Goal: Task Accomplishment & Management: Manage account settings

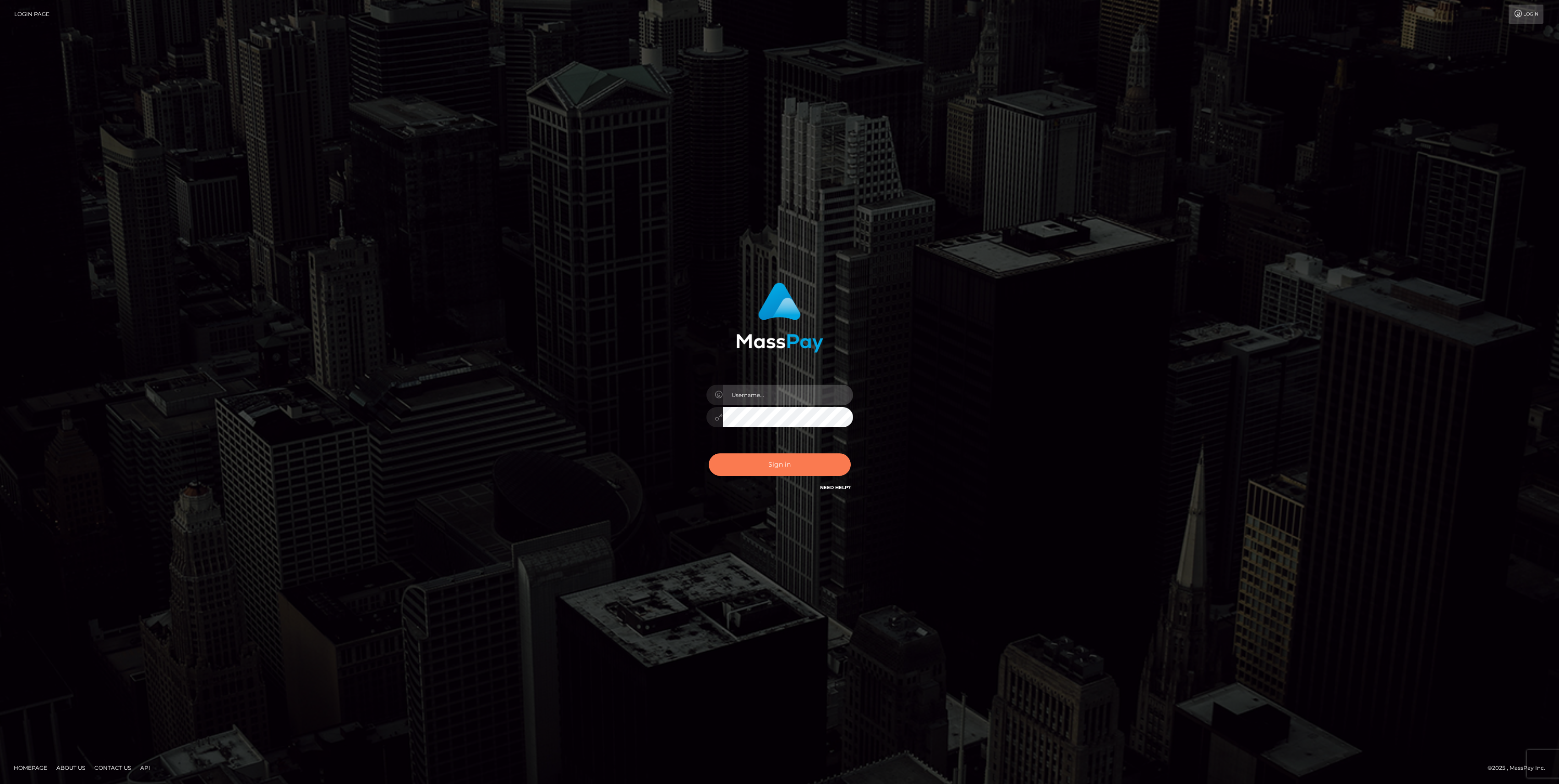
type input "bengreen"
click at [746, 471] on button "Sign in" at bounding box center [780, 464] width 142 height 22
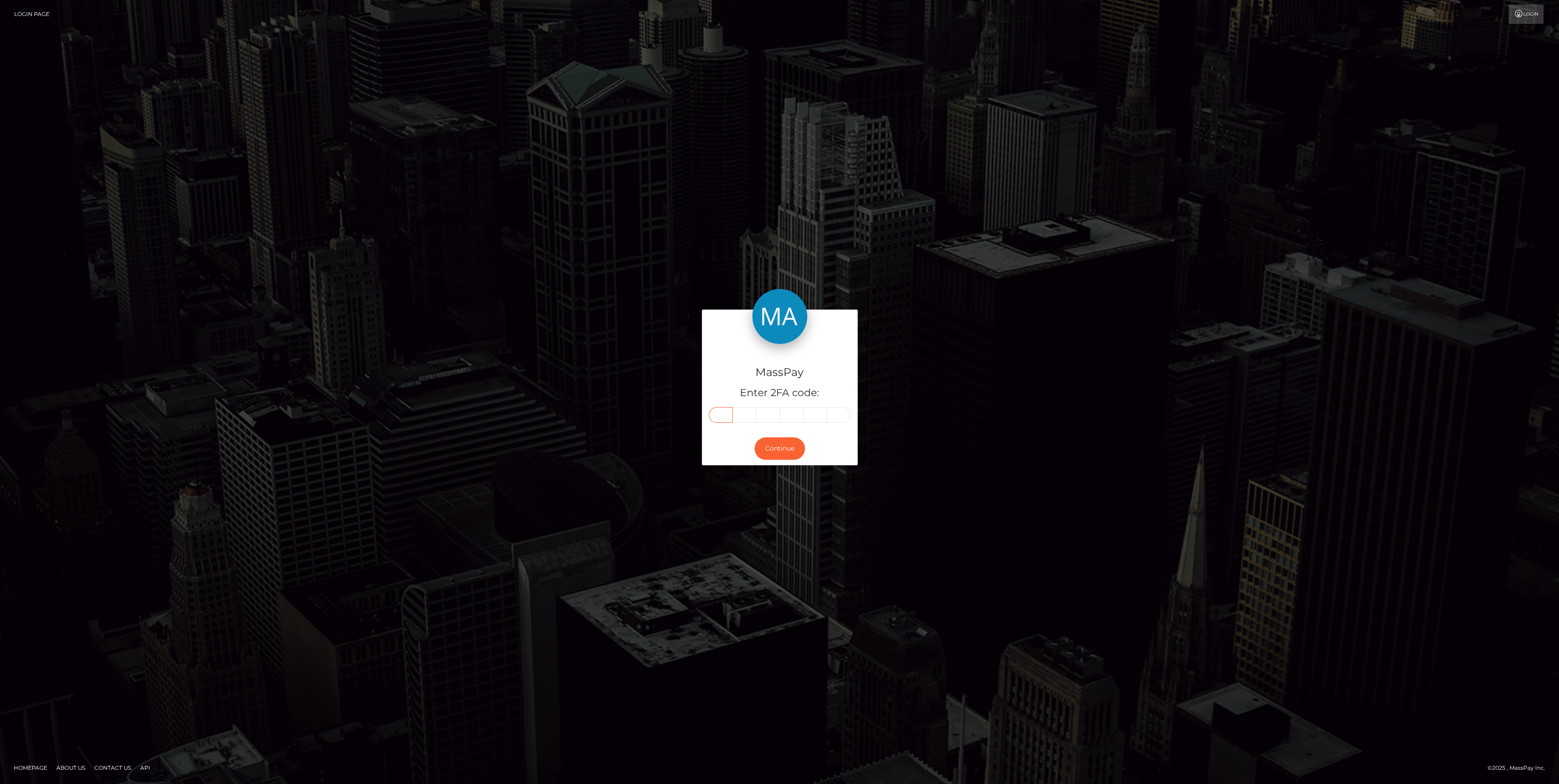
drag, startPoint x: 723, startPoint y: 395, endPoint x: 715, endPoint y: 410, distance: 17.0
drag, startPoint x: 715, startPoint y: 410, endPoint x: 709, endPoint y: 411, distance: 6.1
drag, startPoint x: 709, startPoint y: 411, endPoint x: 729, endPoint y: 400, distance: 22.8
click at [729, 400] on div "MassPay Enter 2FA code:" at bounding box center [780, 387] width 156 height 88
drag, startPoint x: 729, startPoint y: 400, endPoint x: 726, endPoint y: 414, distance: 14.3
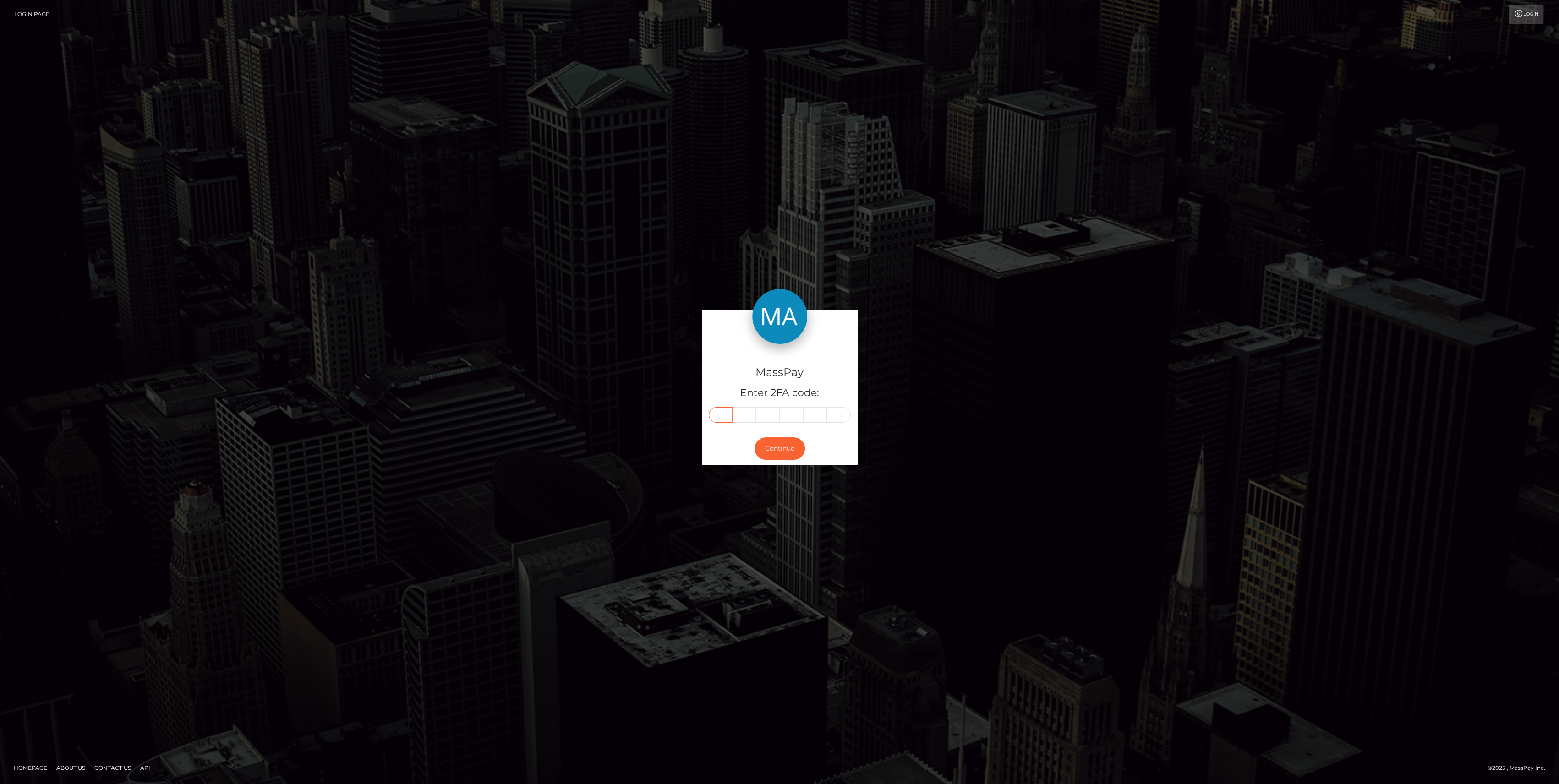
click at [726, 414] on input "text" at bounding box center [720, 415] width 24 height 16
paste input "3"
type input "3"
type input "9"
type input "2"
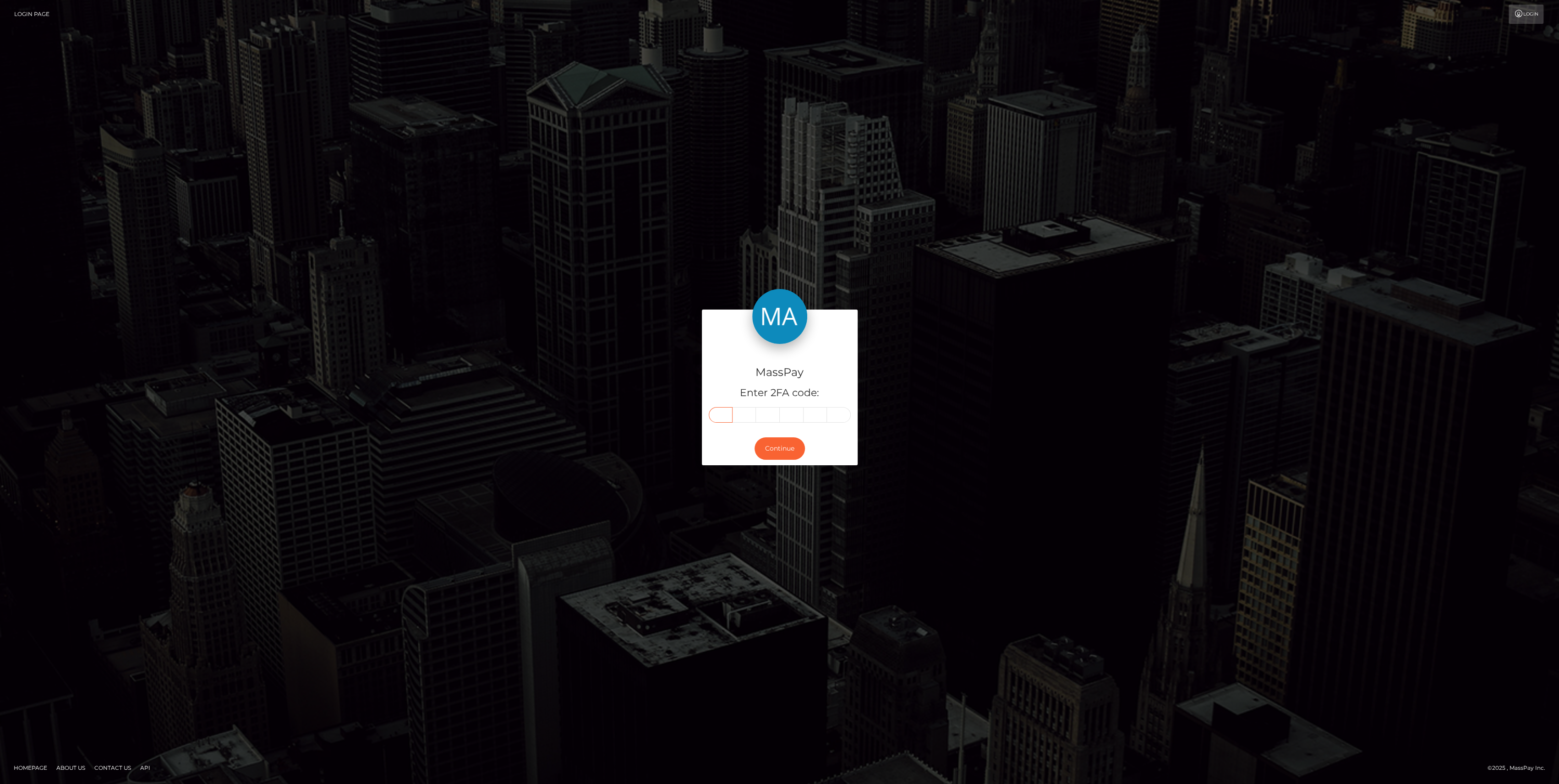
type input "7"
type input "6"
click at [791, 450] on button "Continue" at bounding box center [780, 448] width 50 height 22
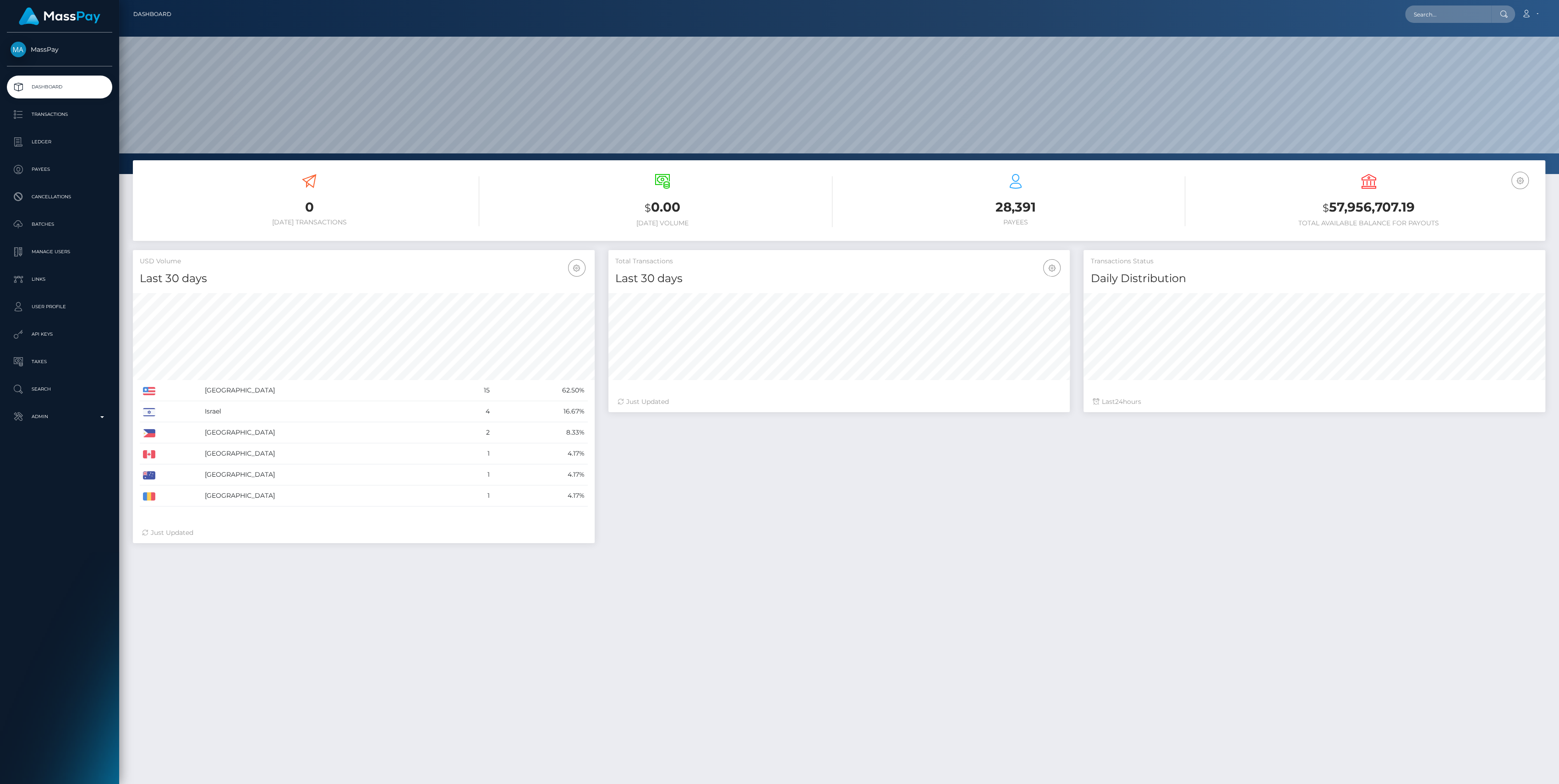
scroll to position [162, 462]
click at [51, 422] on p "Admin" at bounding box center [59, 416] width 98 height 14
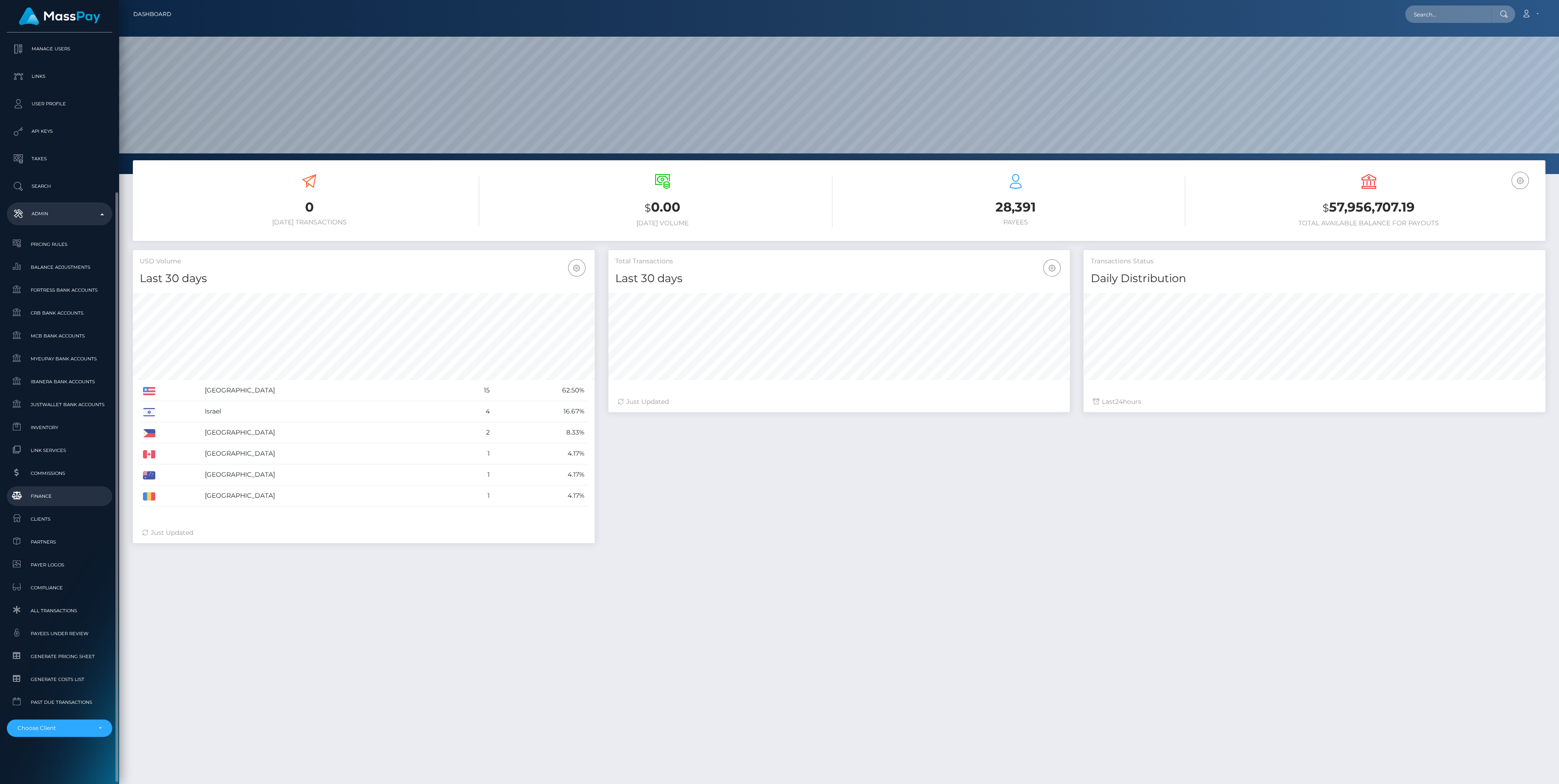
click at [47, 495] on span "Finance" at bounding box center [59, 495] width 98 height 10
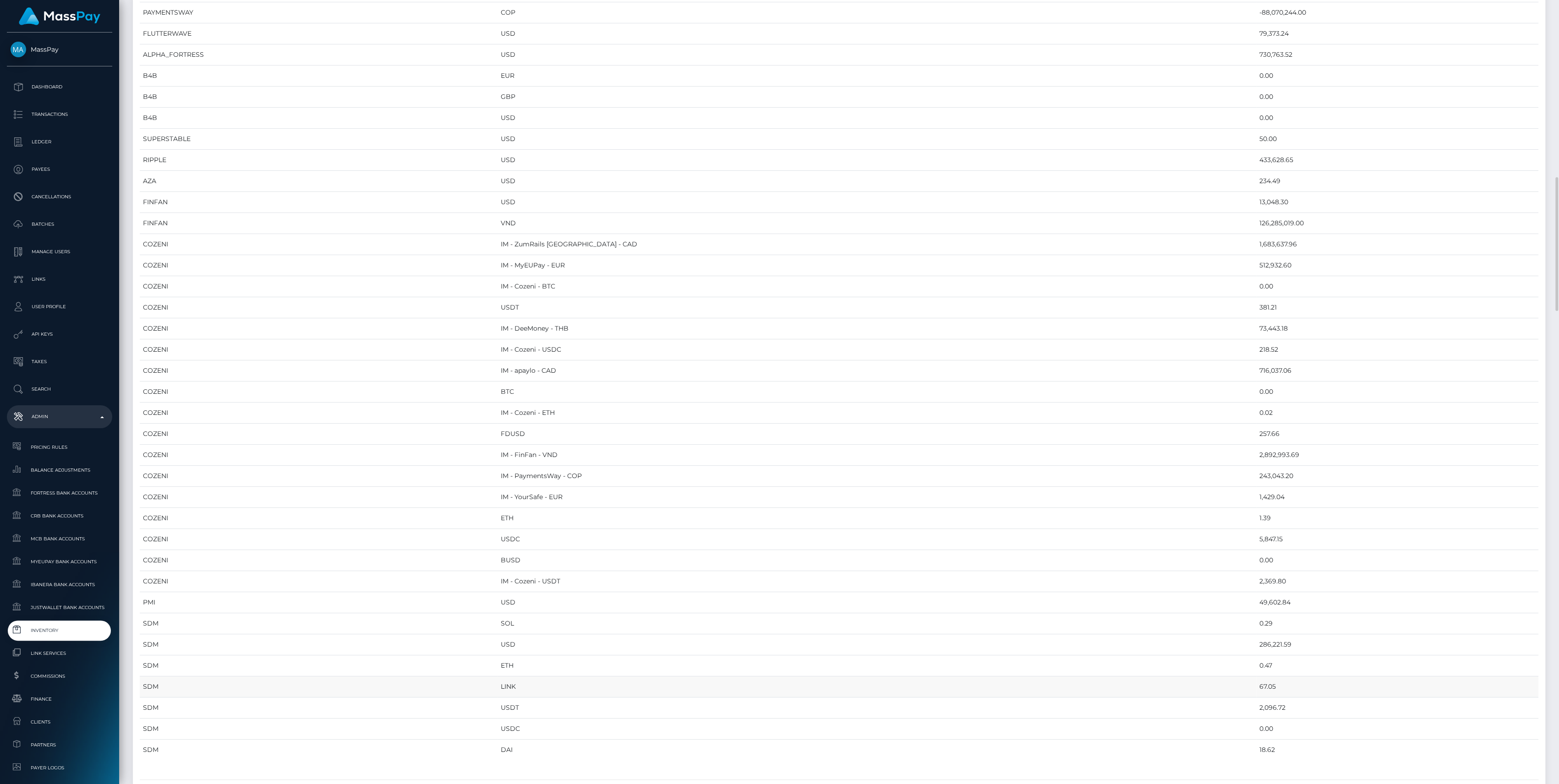
scroll to position [1099, 0]
drag, startPoint x: 141, startPoint y: 99, endPoint x: 1213, endPoint y: 680, distance: 1219.3
copy table "Provider Currency Balance CHECKBOOK Prefund Wallet - USD 3,600,534.22 MYEUPAY E…"
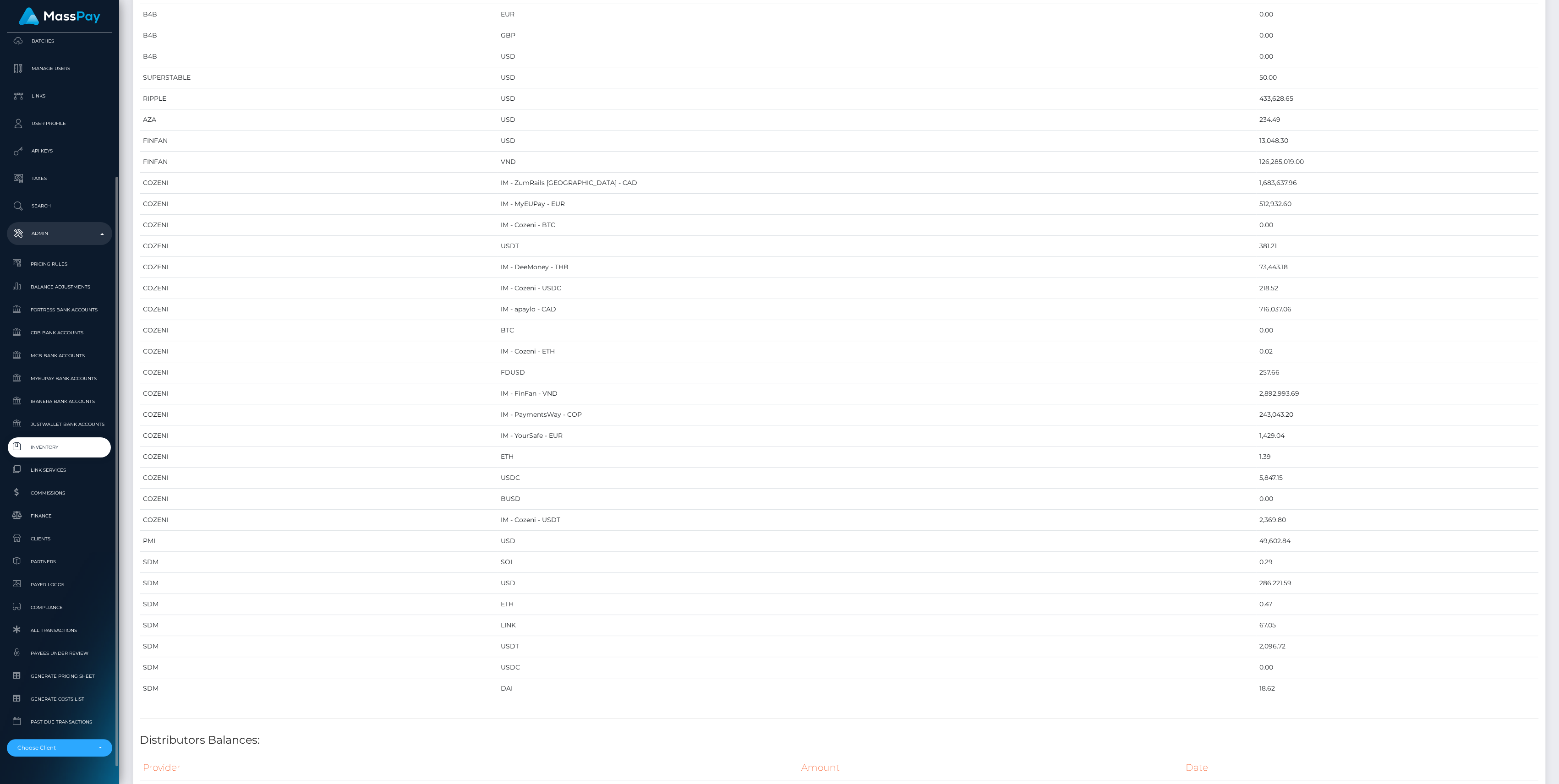
scroll to position [203, 0]
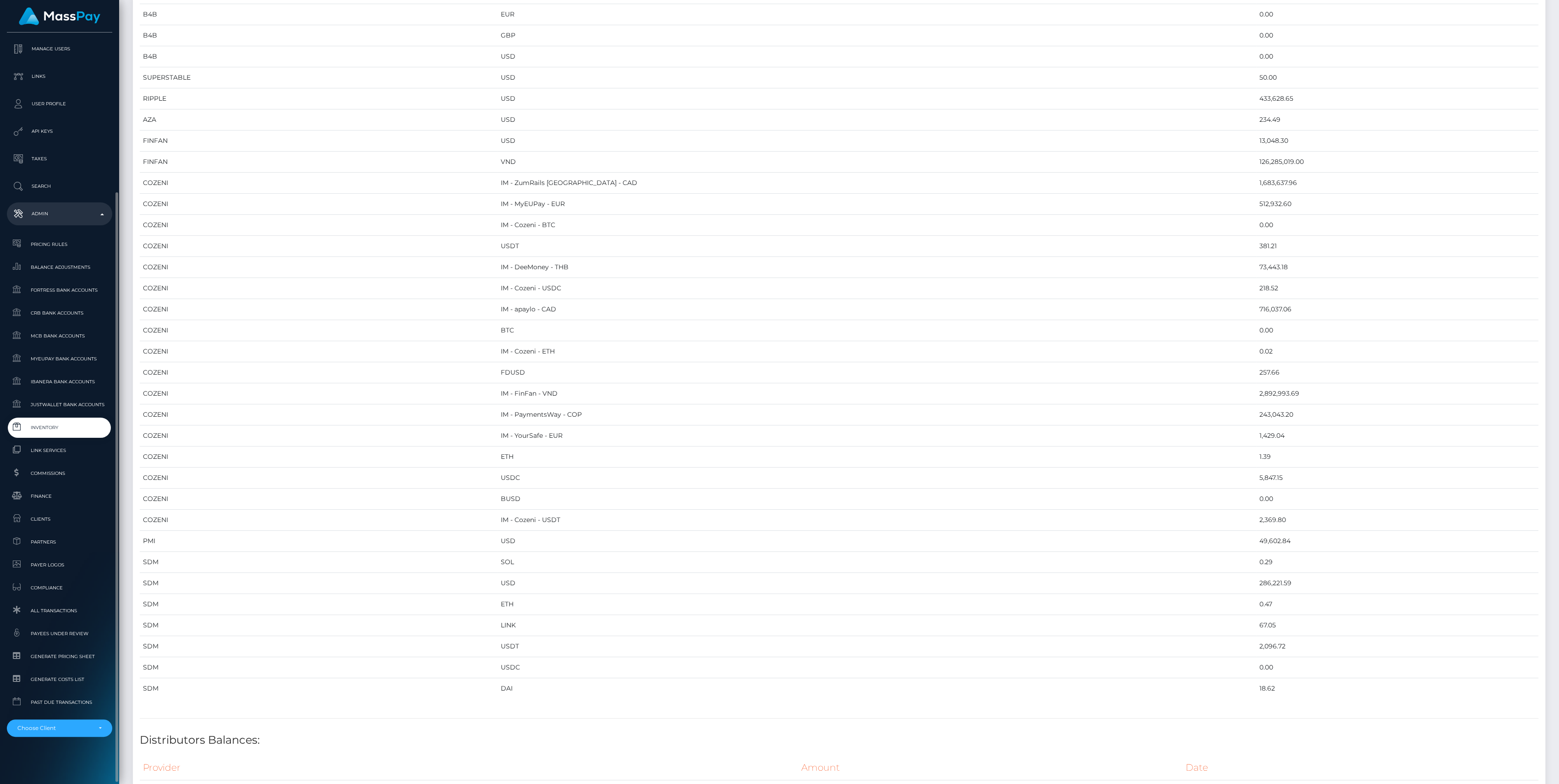
click at [44, 433] on span "Inventory" at bounding box center [59, 427] width 98 height 10
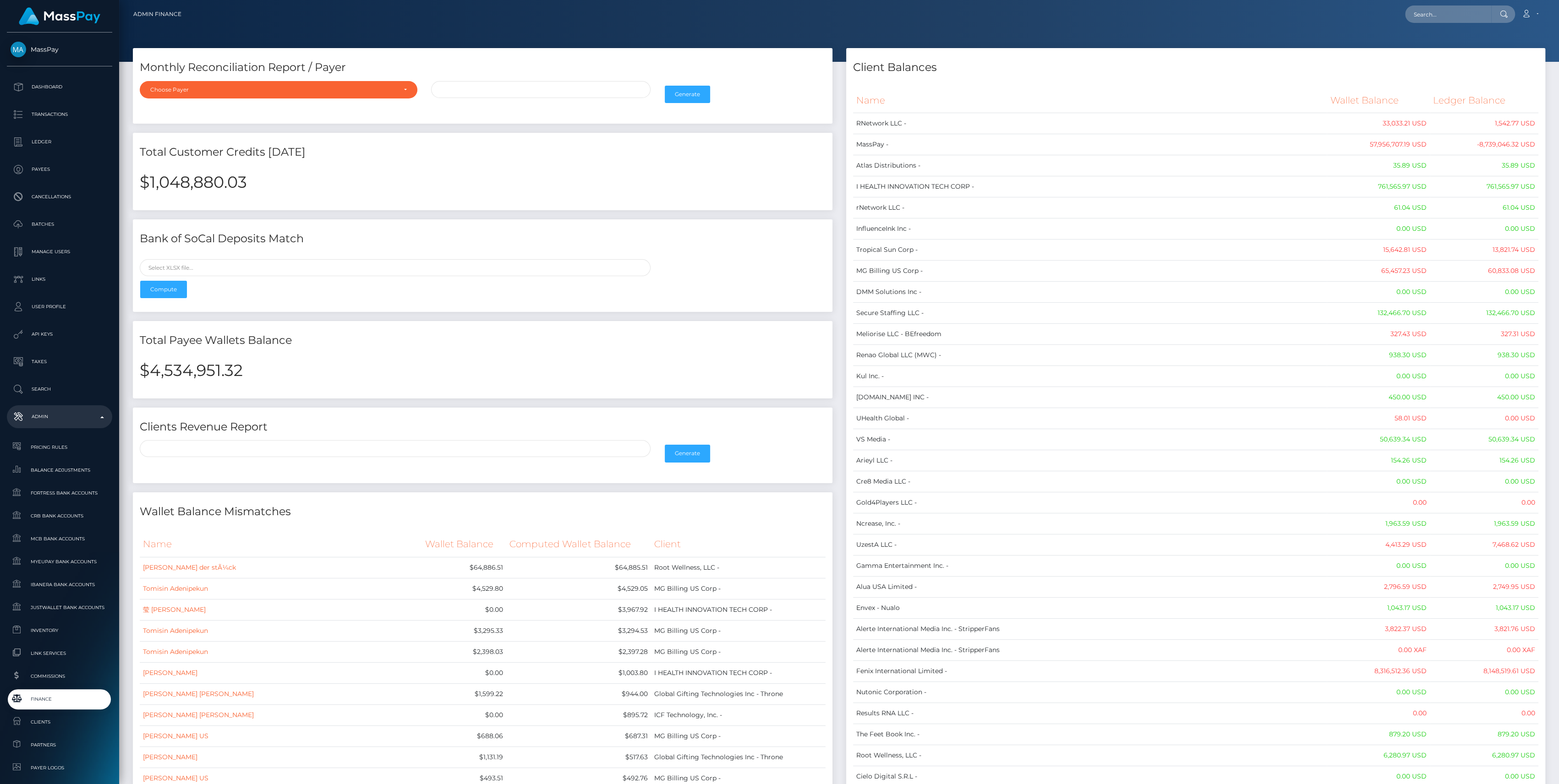
click at [864, 99] on th "Name" at bounding box center [1089, 100] width 474 height 25
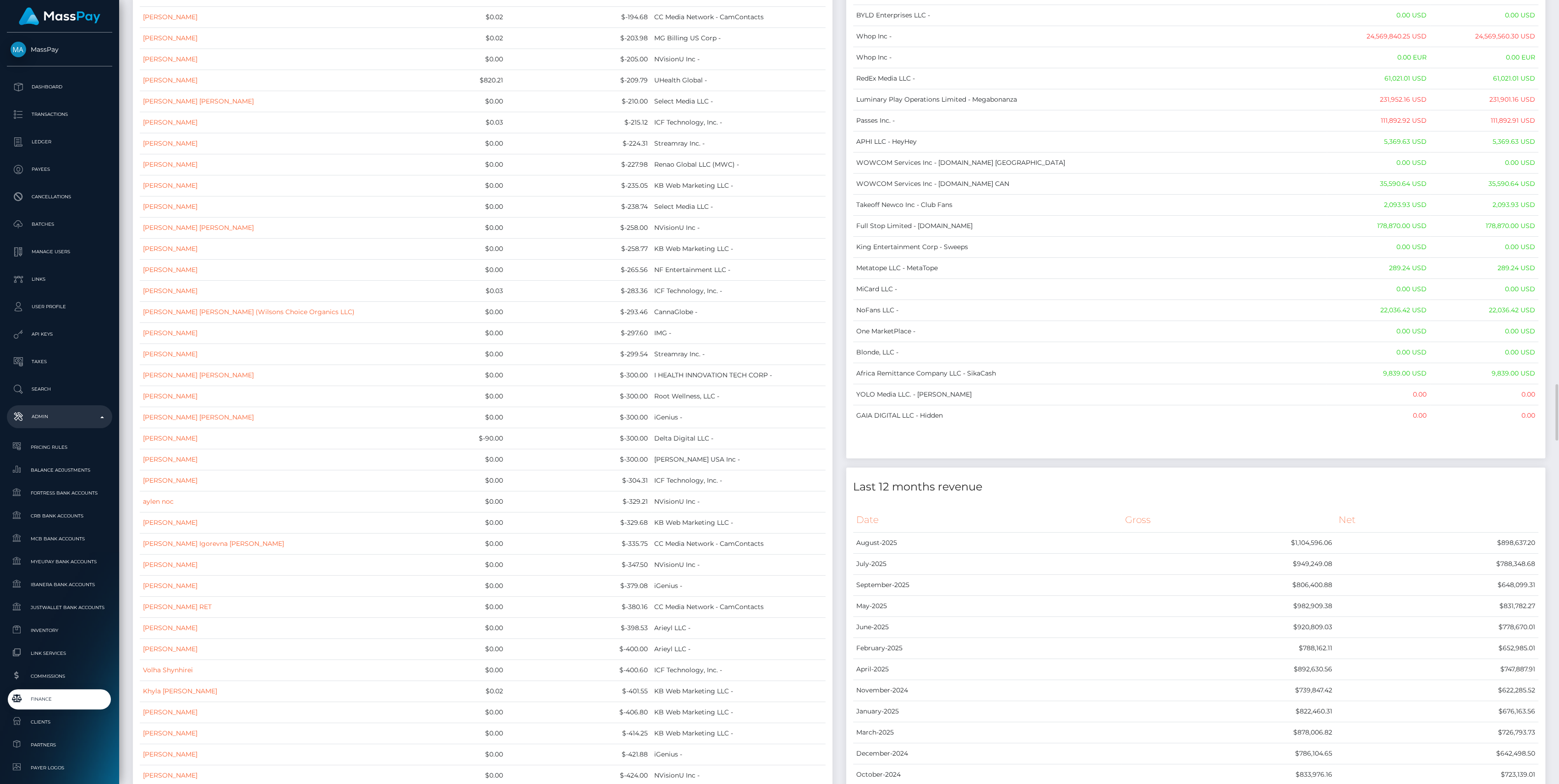
scroll to position [7022, 0]
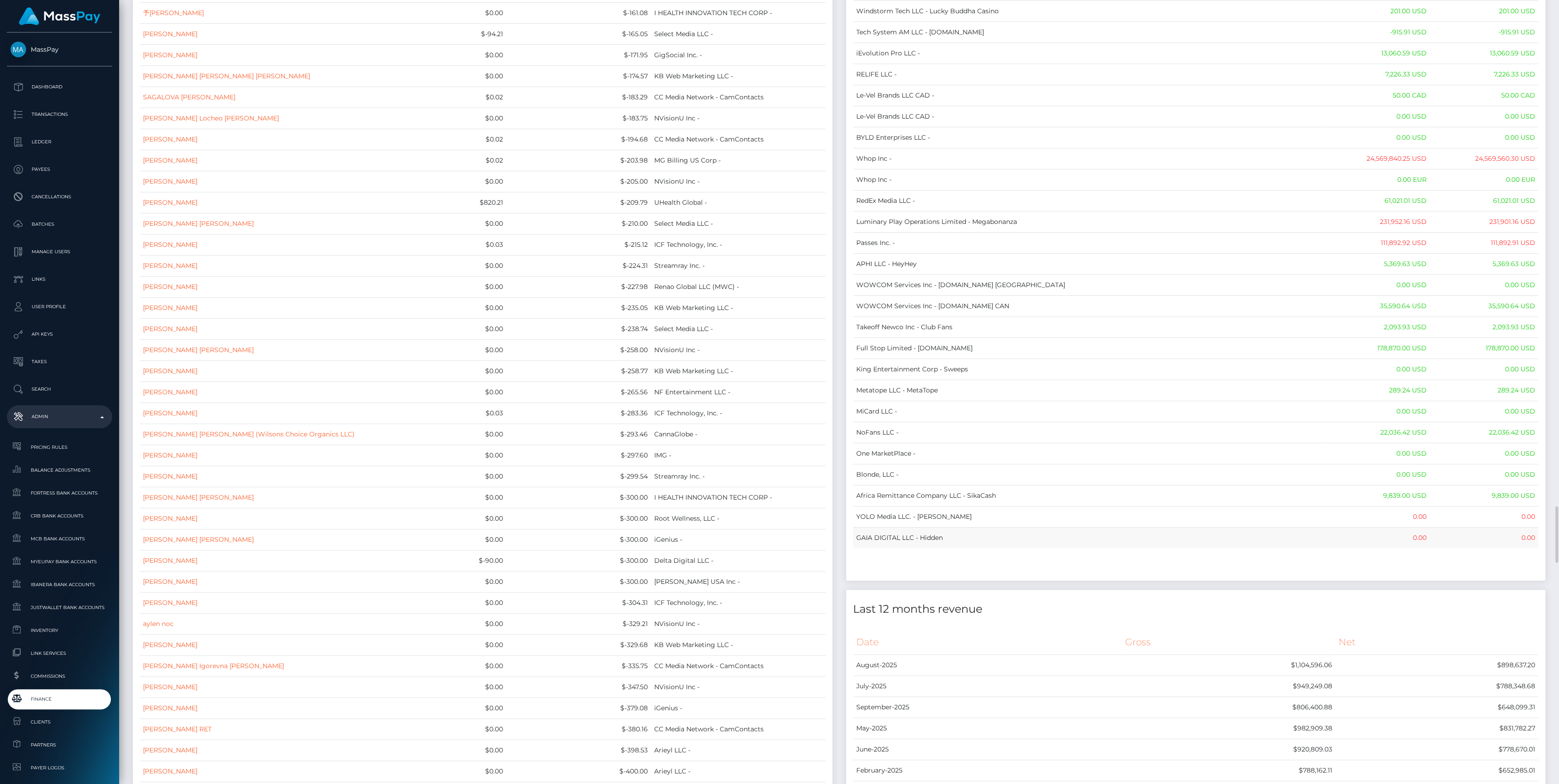
drag, startPoint x: 855, startPoint y: 97, endPoint x: 1532, endPoint y: 512, distance: 794.1
copy table "Name Wallet Balance Ledger Balance RNetwork LLC - 33,033.21 USD 1,542.77 USD Ma…"
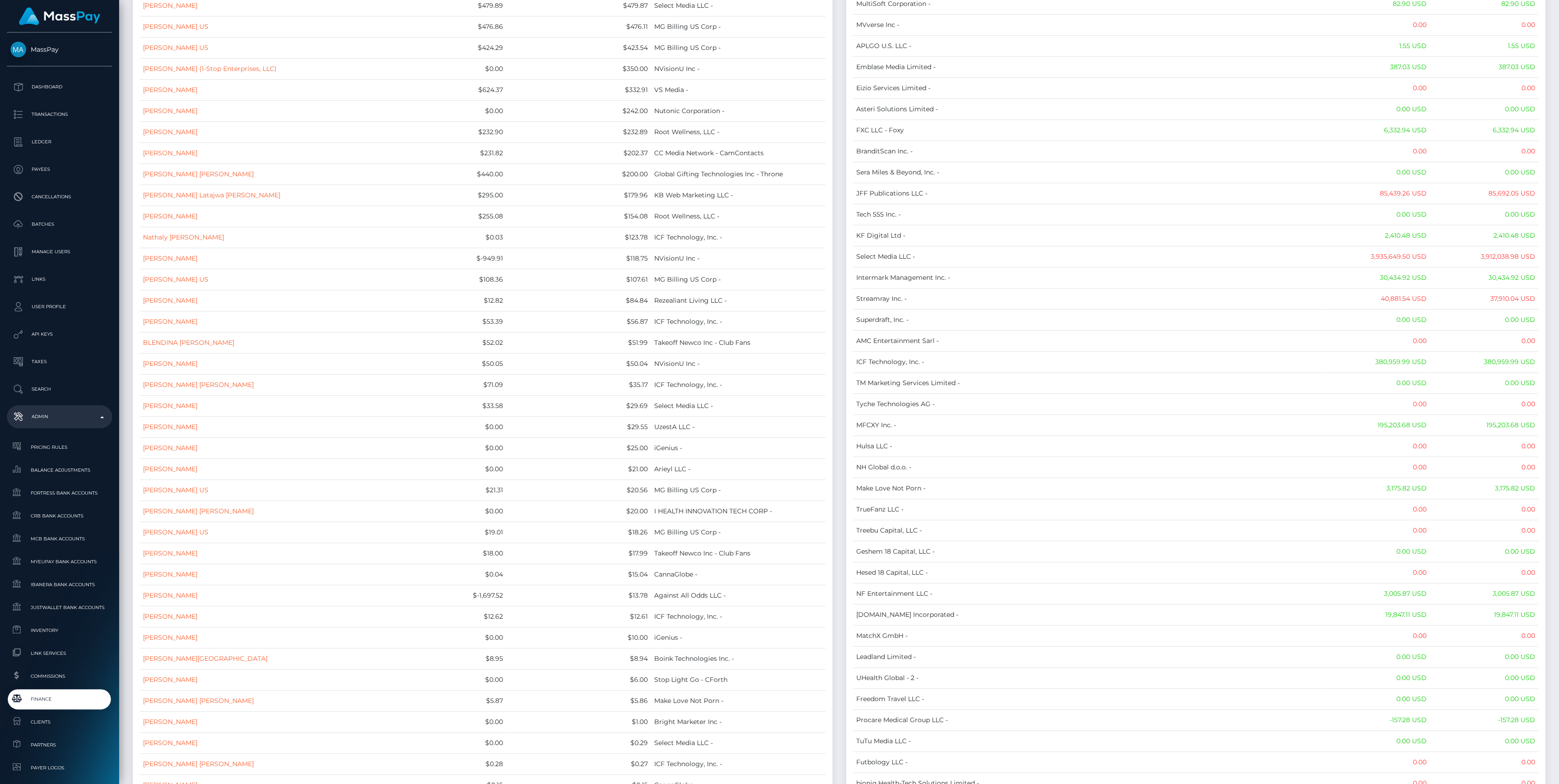
scroll to position [0, 0]
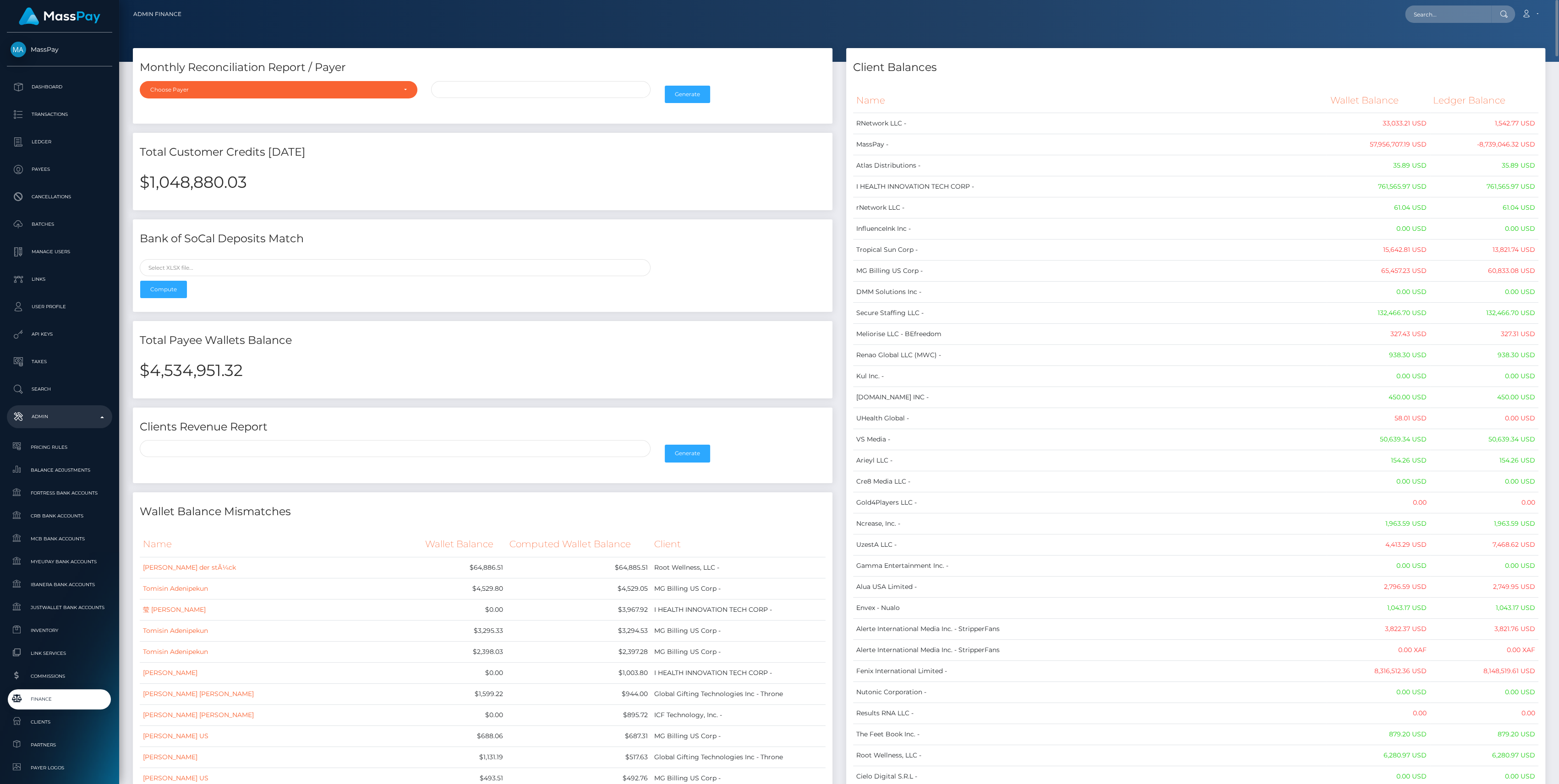
click at [217, 374] on h2 "$4,534,951.32" at bounding box center [482, 370] width 686 height 19
copy h2 "4,534,951.32"
click at [59, 700] on span "Finance" at bounding box center [59, 699] width 98 height 10
click at [79, 708] on link "Finance" at bounding box center [59, 699] width 105 height 20
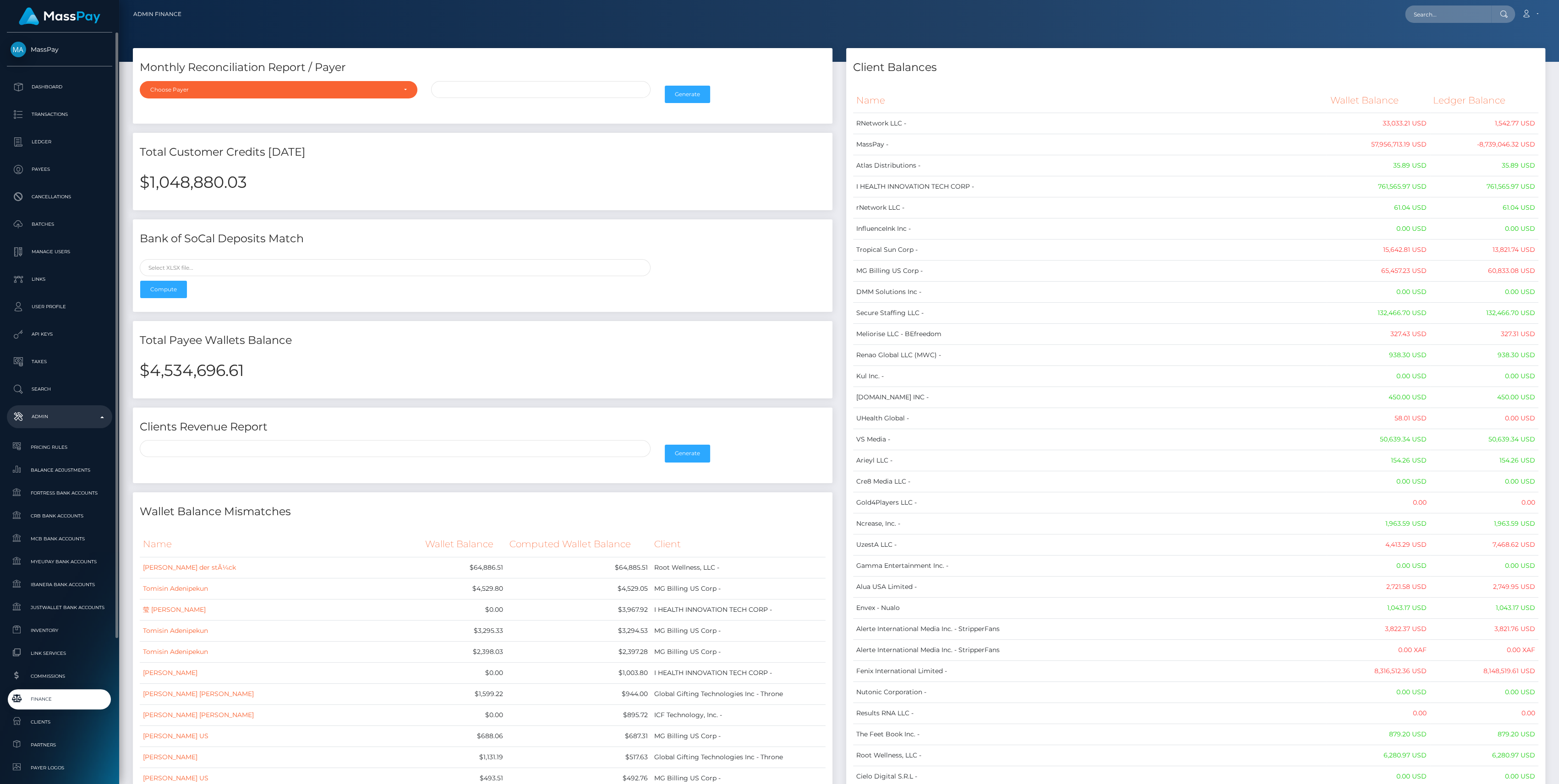
click at [67, 702] on span "Finance" at bounding box center [59, 699] width 98 height 10
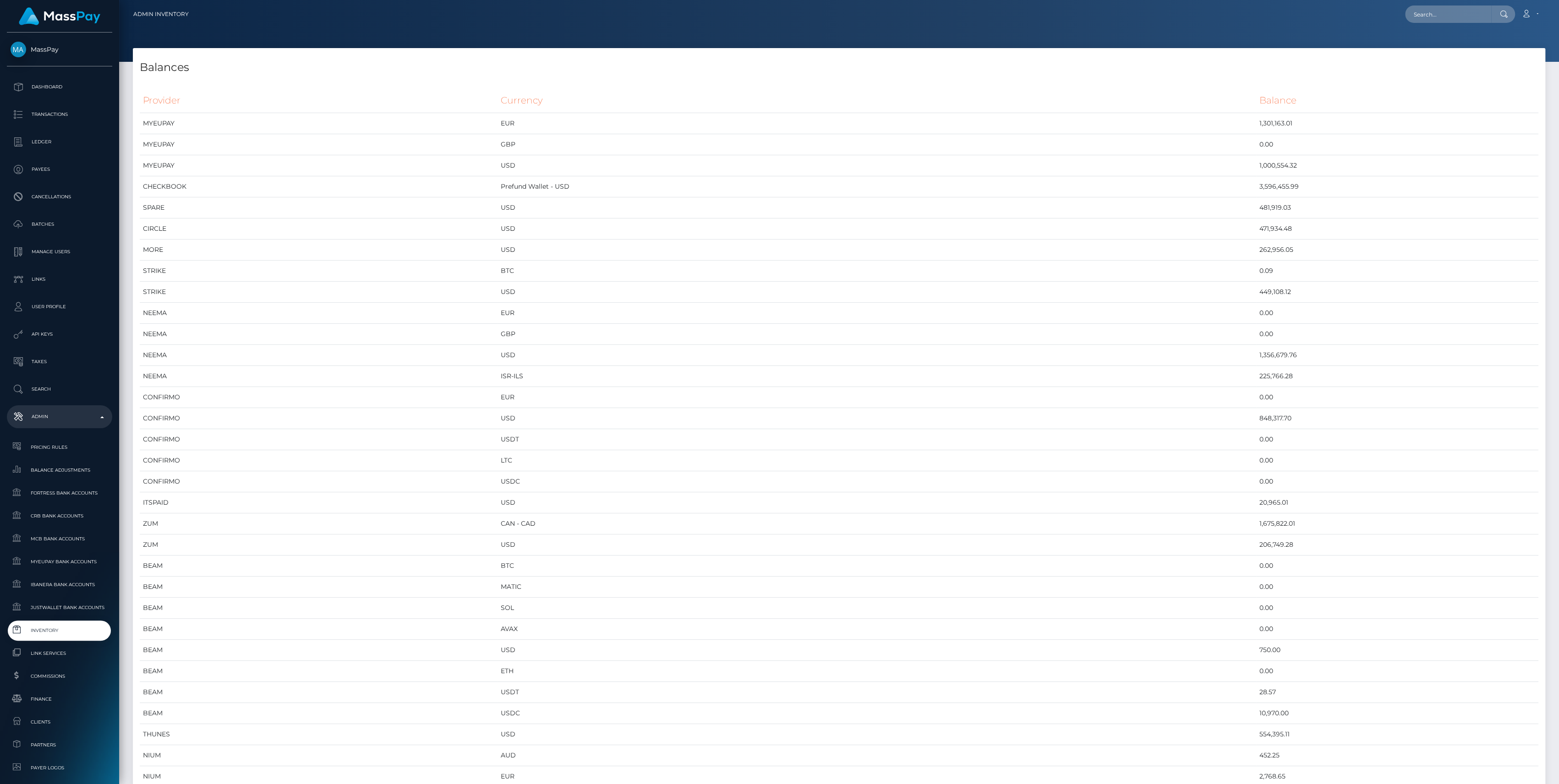
scroll to position [4481, 1412]
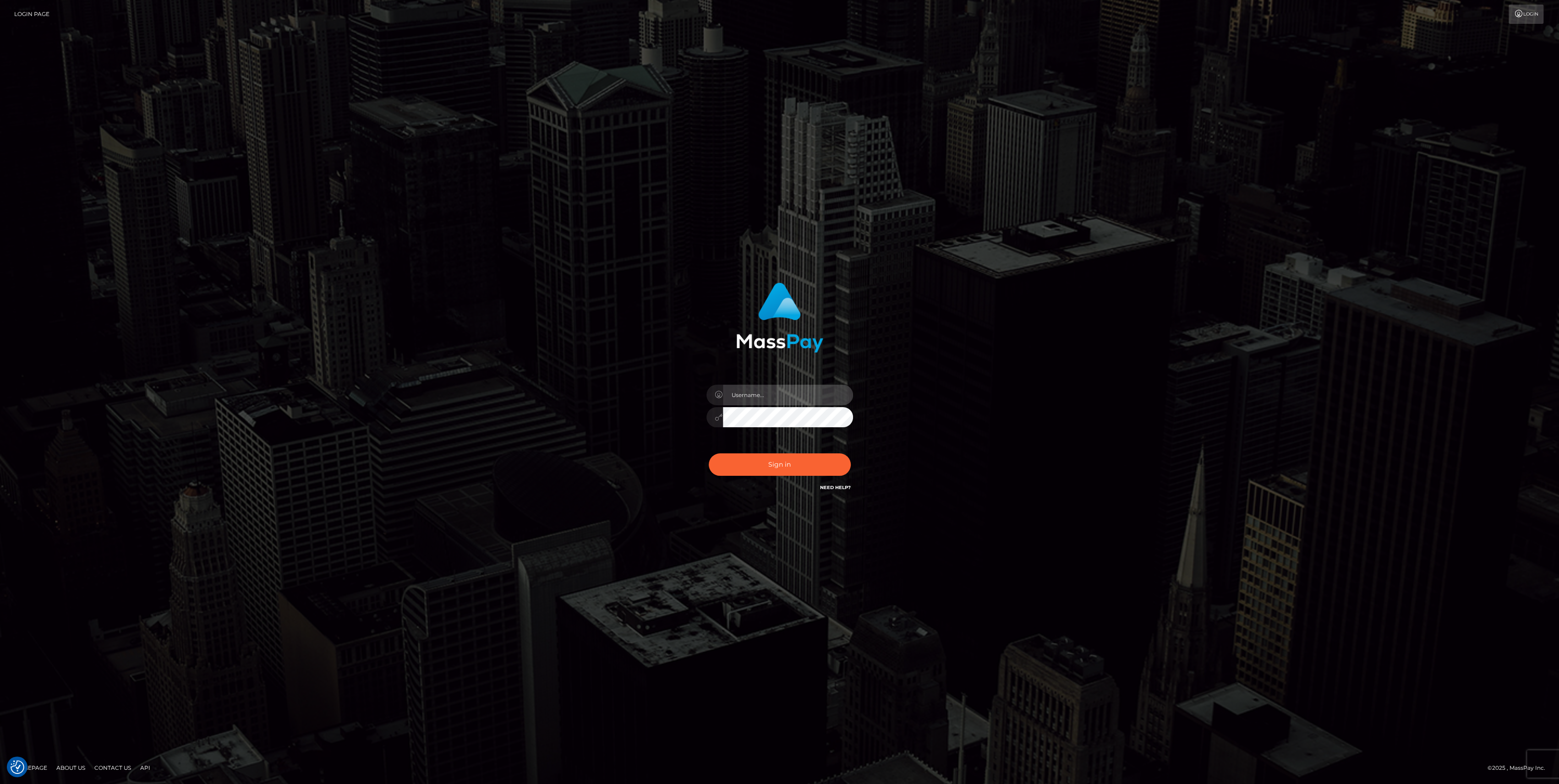
type input "bengreen"
